Goal: Contribute content: Add original content to the website for others to see

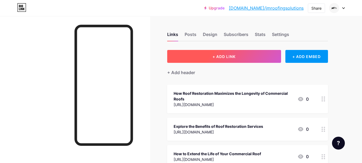
click at [247, 59] on button "+ ADD LINK" at bounding box center [224, 56] width 114 height 13
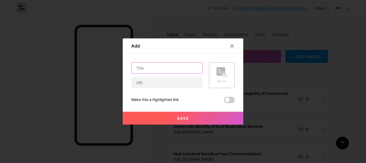
click at [176, 72] on input "text" at bounding box center [167, 68] width 71 height 11
paste input "[URL][DOMAIN_NAME]"
type input "[URL][DOMAIN_NAME]"
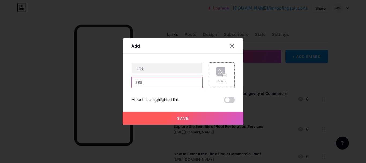
click at [162, 83] on input "text" at bounding box center [167, 82] width 71 height 11
paste input "[URL][DOMAIN_NAME]"
type input "[URL][DOMAIN_NAME]"
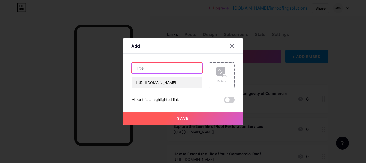
click at [147, 67] on input "text" at bounding box center [167, 68] width 71 height 11
paste input "Why Do Commercial Buildings Have Flat Roofs?"
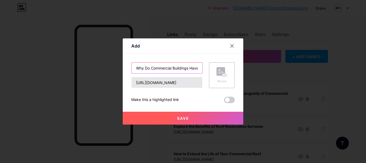
scroll to position [0, 22]
type input "Why Do Commercial Buildings Have Flat Roofs?"
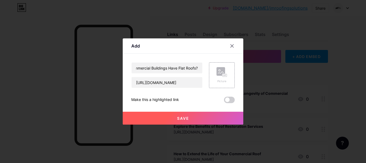
click at [179, 118] on span "Save" at bounding box center [183, 118] width 12 height 5
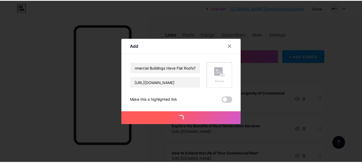
scroll to position [0, 0]
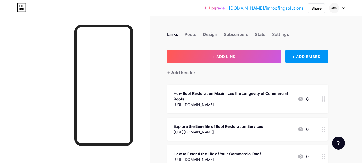
click at [266, 10] on link "[DOMAIN_NAME]/jmroofingsolutions" at bounding box center [266, 8] width 75 height 6
